Goal: Information Seeking & Learning: Learn about a topic

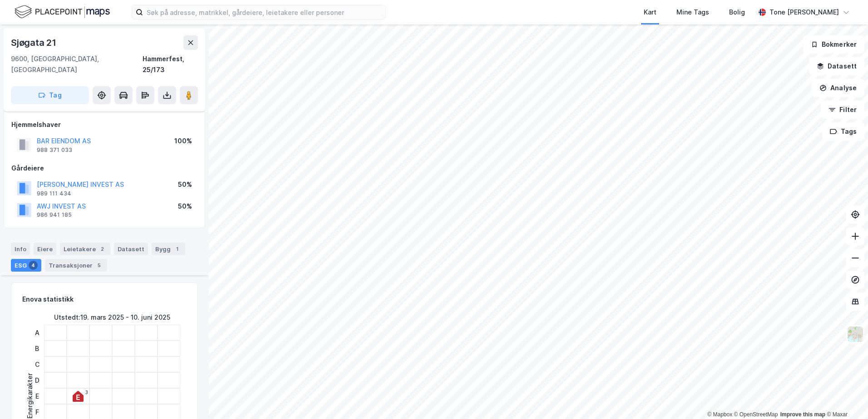
scroll to position [182, 0]
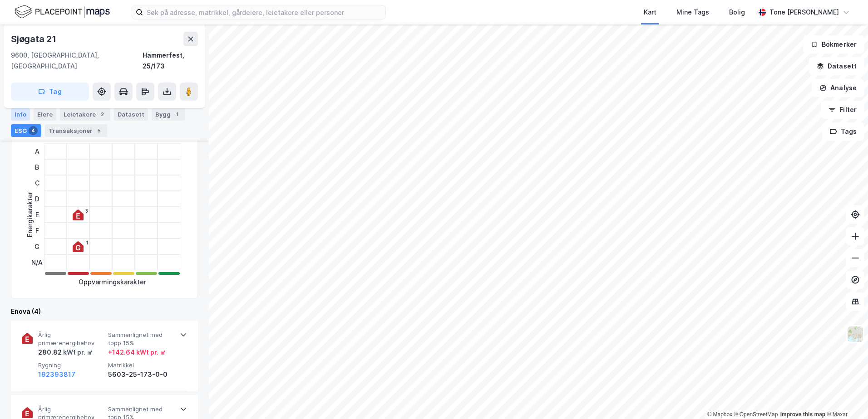
click at [20, 112] on div "Info" at bounding box center [20, 114] width 19 height 13
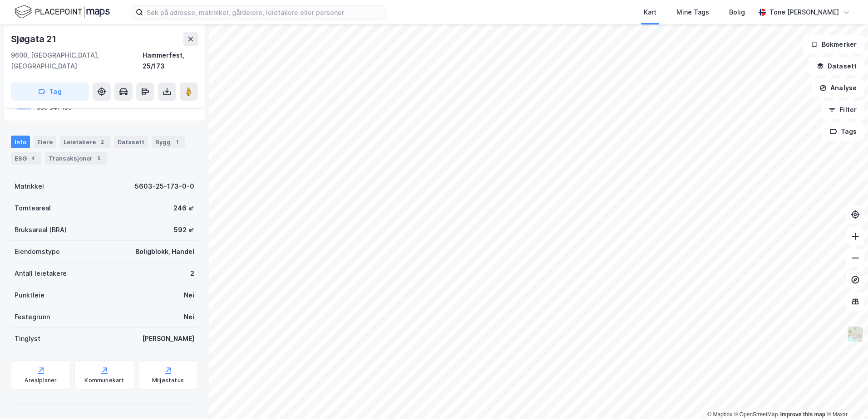
scroll to position [96, 0]
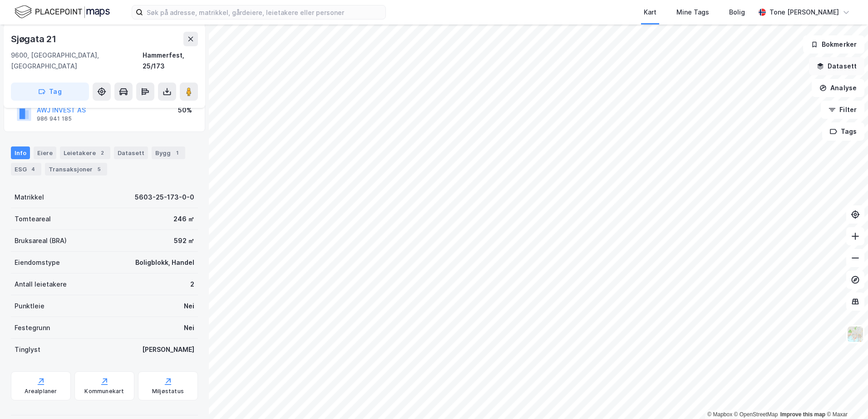
click at [837, 62] on button "Datasett" at bounding box center [836, 66] width 55 height 18
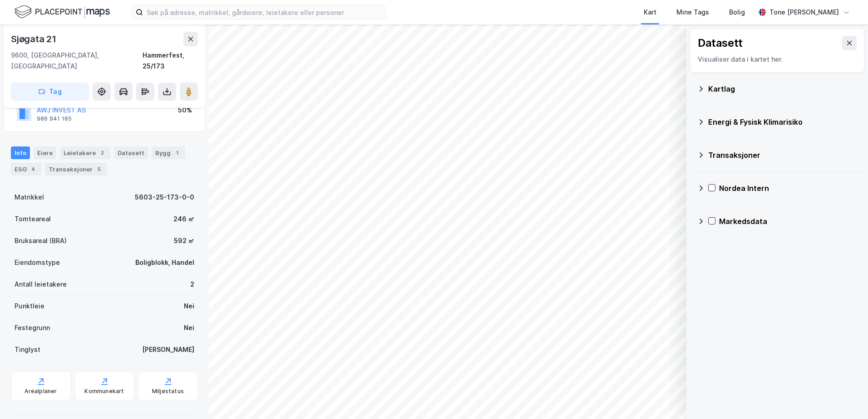
click at [719, 88] on div "Kartlag" at bounding box center [782, 89] width 149 height 11
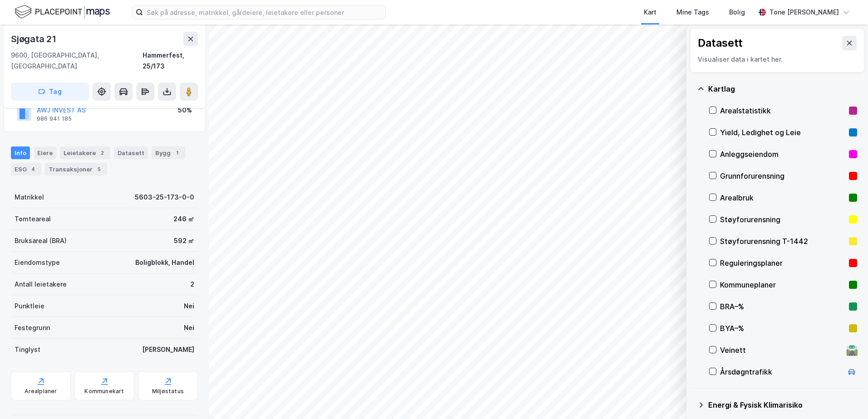
click at [730, 175] on div "Grunnforurensning" at bounding box center [782, 176] width 125 height 11
click at [703, 87] on icon at bounding box center [700, 88] width 7 height 7
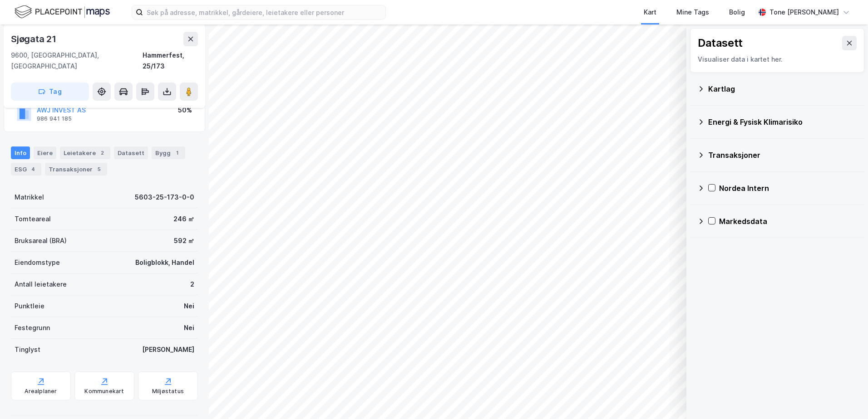
click at [721, 123] on div "Energi & Fysisk Klimarisiko" at bounding box center [782, 122] width 149 height 11
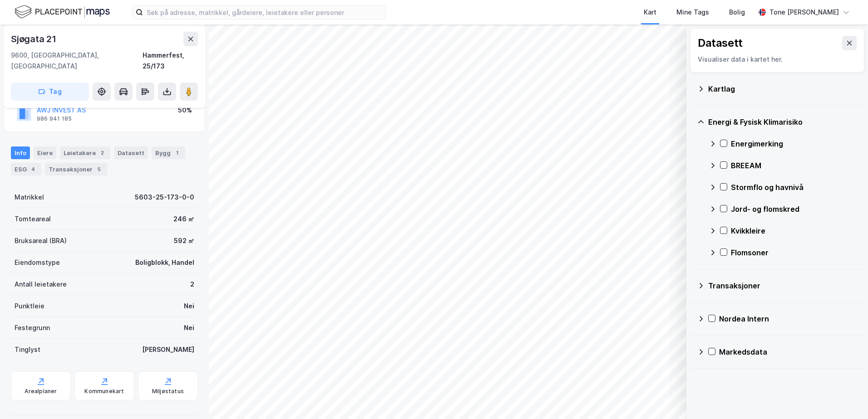
click at [727, 187] on div "Stormflo og havnivå" at bounding box center [783, 188] width 148 height 22
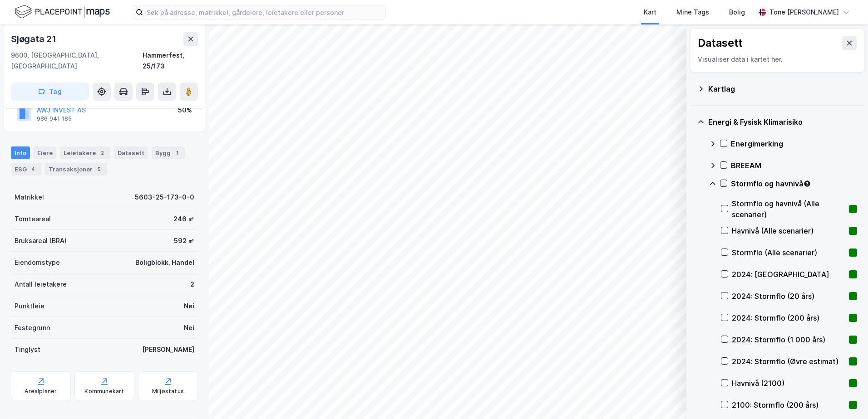
click at [723, 184] on icon at bounding box center [723, 183] width 5 height 3
click at [723, 185] on icon at bounding box center [723, 183] width 5 height 3
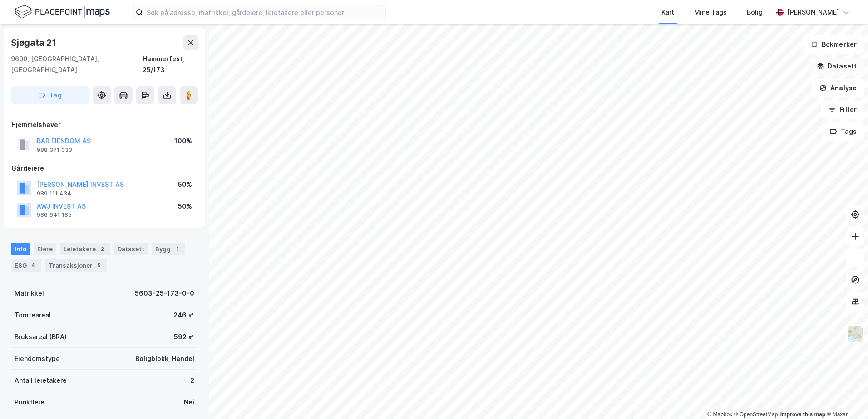
click at [842, 64] on button "Datasett" at bounding box center [836, 66] width 55 height 18
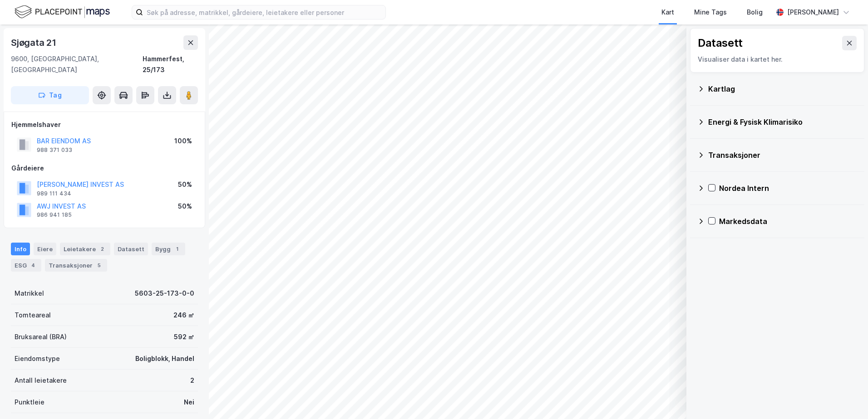
click at [703, 119] on icon at bounding box center [700, 121] width 7 height 7
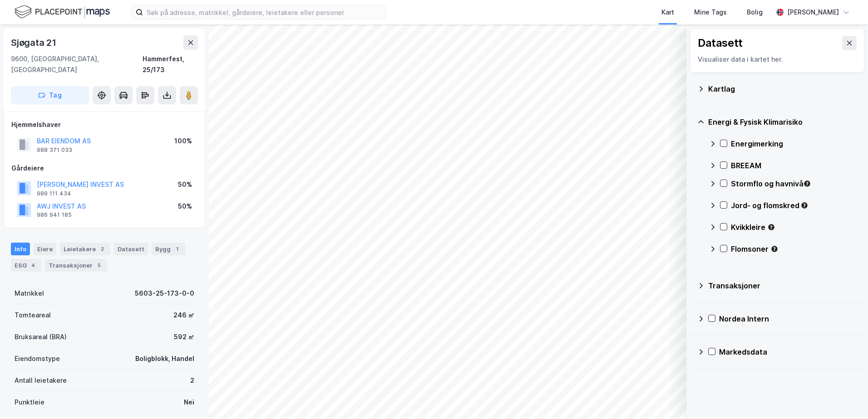
click at [711, 185] on icon at bounding box center [712, 183] width 7 height 7
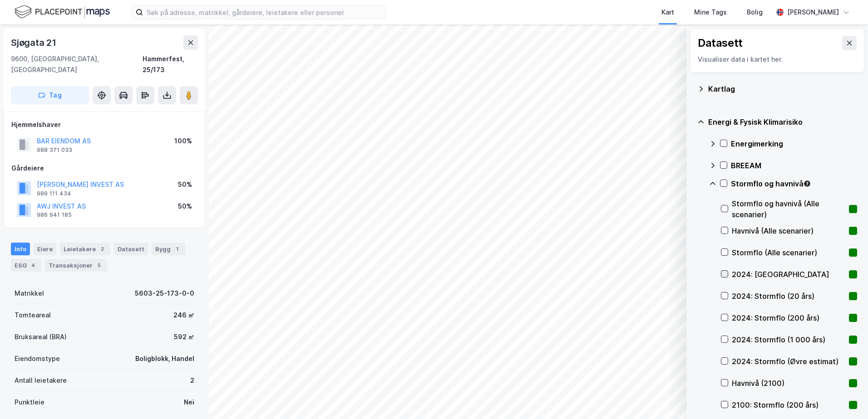
click at [727, 274] on icon at bounding box center [724, 274] width 6 height 6
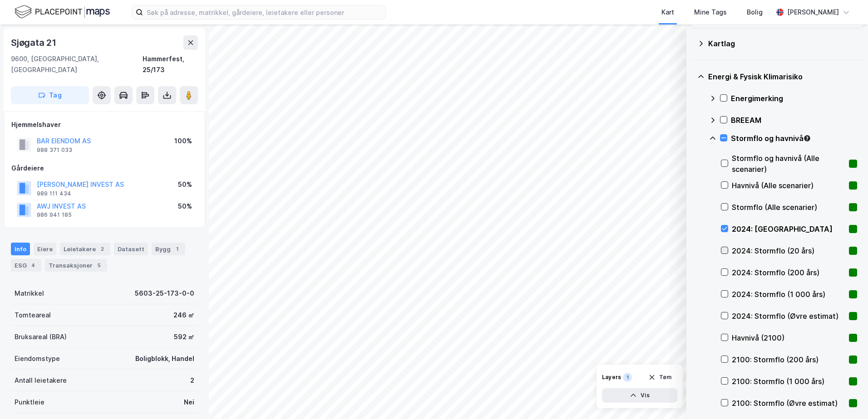
scroll to position [136, 0]
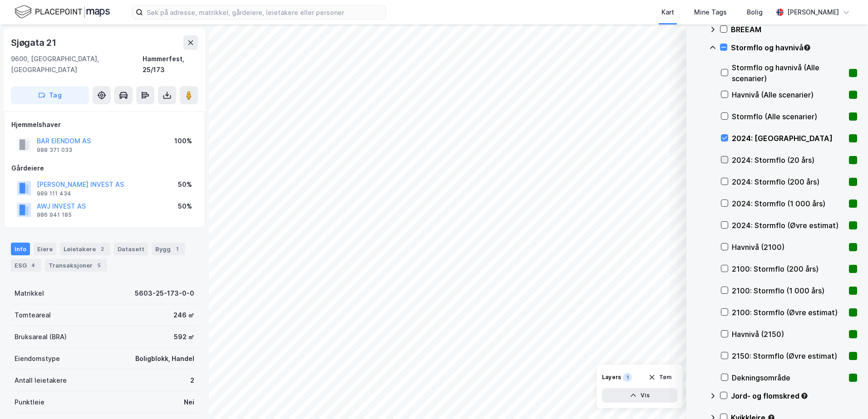
click at [724, 160] on icon at bounding box center [724, 160] width 6 height 6
click at [723, 182] on icon at bounding box center [724, 181] width 6 height 6
click at [722, 204] on icon at bounding box center [724, 203] width 6 height 6
click at [723, 223] on icon at bounding box center [724, 225] width 6 height 6
click at [722, 246] on icon at bounding box center [724, 247] width 6 height 6
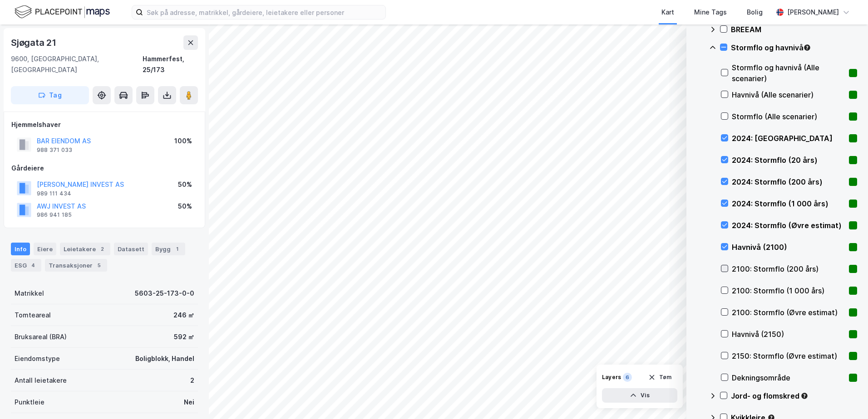
click at [725, 267] on icon at bounding box center [724, 268] width 6 height 6
click at [722, 287] on icon at bounding box center [724, 290] width 6 height 6
click at [727, 309] on div at bounding box center [724, 312] width 7 height 7
click at [722, 333] on icon at bounding box center [724, 334] width 6 height 6
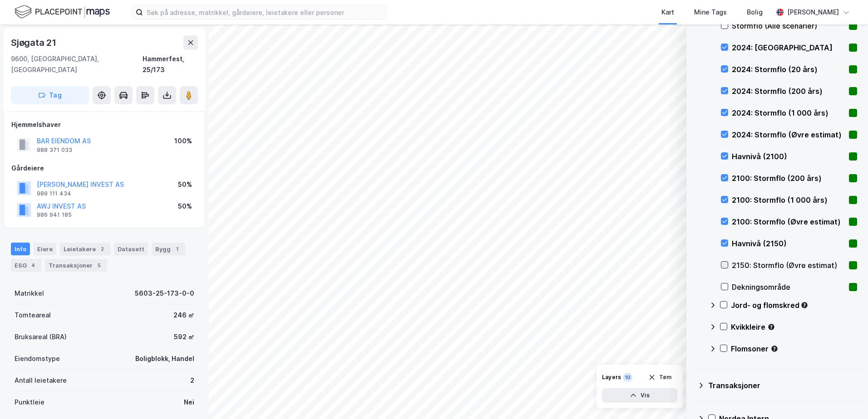
click at [725, 264] on icon at bounding box center [724, 265] width 6 height 6
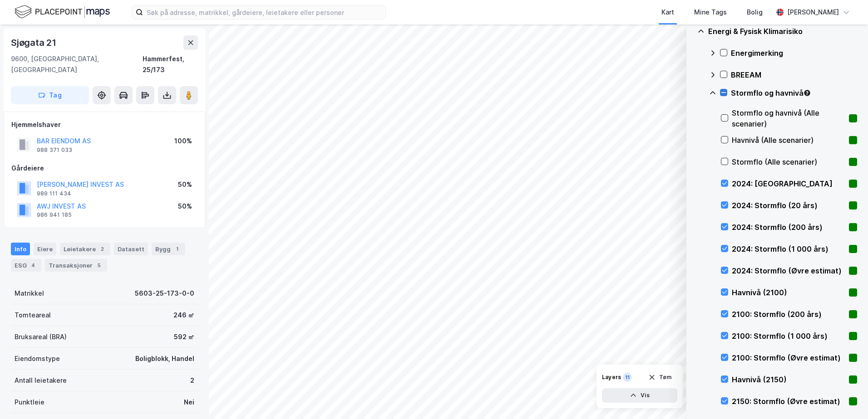
click at [724, 94] on icon at bounding box center [723, 92] width 6 height 6
click at [723, 92] on icon at bounding box center [723, 92] width 6 height 6
click at [725, 292] on icon at bounding box center [724, 292] width 6 height 6
click at [725, 183] on icon at bounding box center [724, 183] width 5 height 3
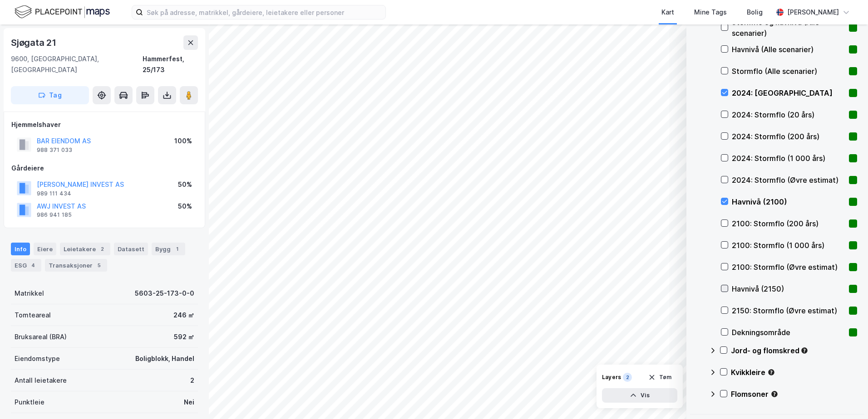
click at [722, 287] on icon at bounding box center [724, 288] width 6 height 6
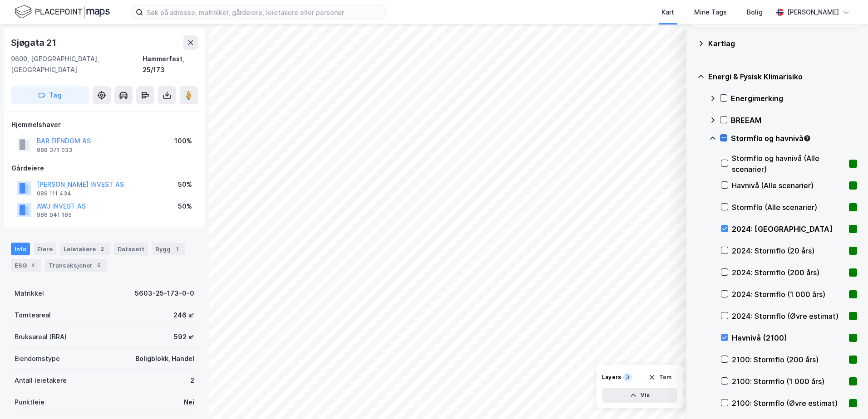
click at [723, 135] on icon at bounding box center [723, 138] width 6 height 6
click at [712, 138] on icon at bounding box center [712, 138] width 5 height 3
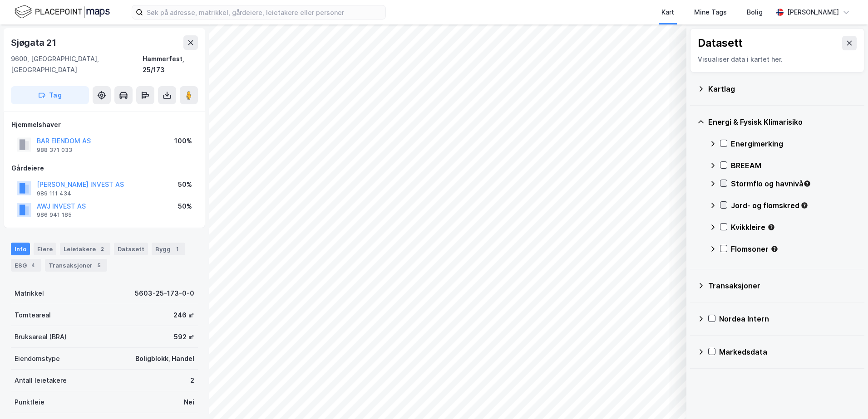
click at [721, 206] on icon at bounding box center [723, 205] width 6 height 6
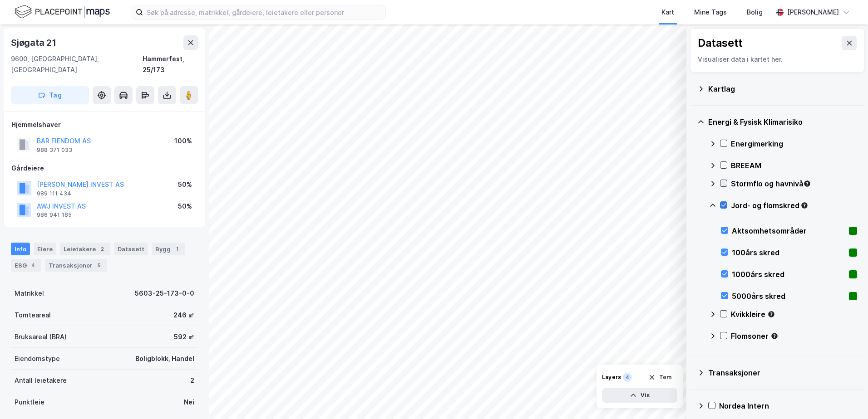
click at [722, 205] on icon at bounding box center [723, 205] width 6 height 6
click at [712, 204] on icon at bounding box center [712, 205] width 7 height 7
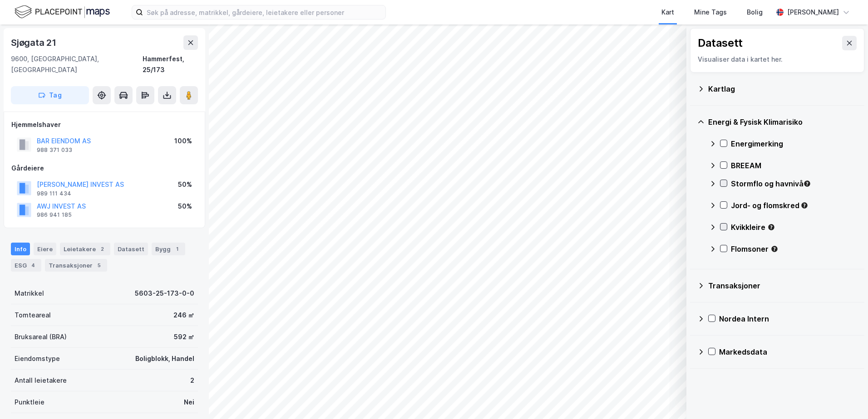
click at [724, 227] on icon at bounding box center [723, 227] width 6 height 6
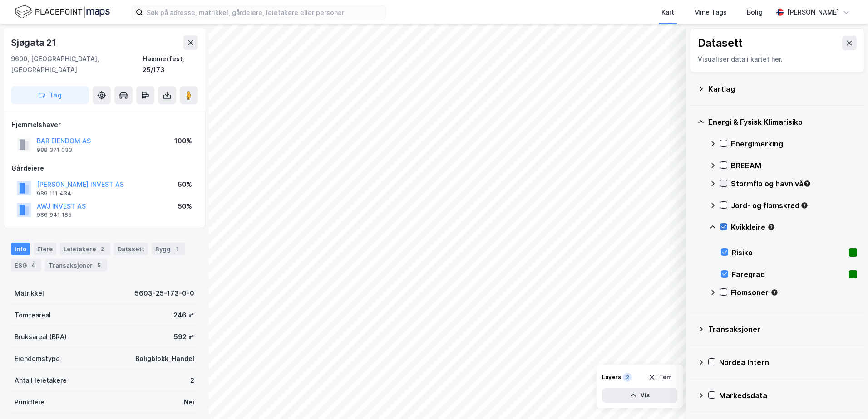
click at [724, 227] on icon at bounding box center [723, 227] width 6 height 6
click at [712, 227] on icon at bounding box center [712, 227] width 7 height 7
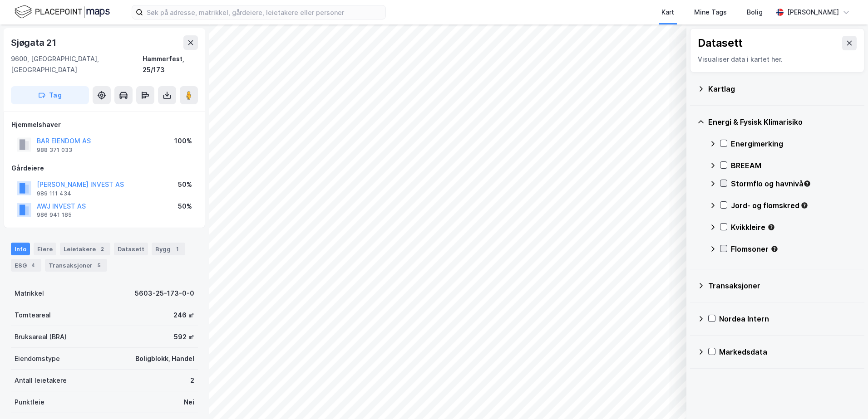
click at [721, 246] on icon at bounding box center [723, 249] width 6 height 6
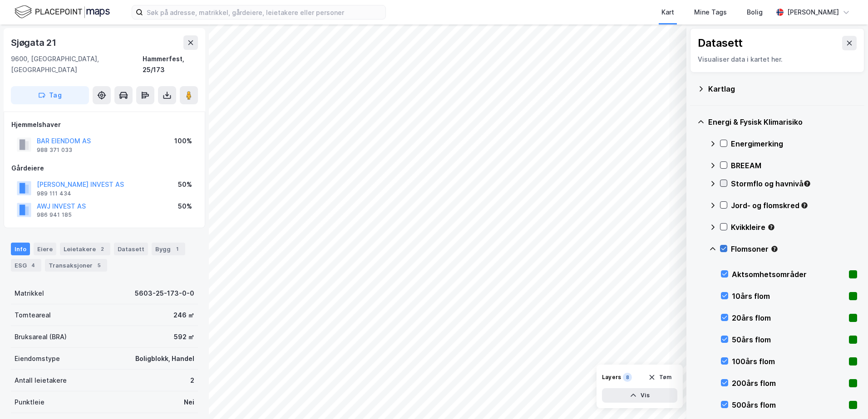
click at [721, 246] on icon at bounding box center [723, 249] width 6 height 6
